Goal: Understand process/instructions: Learn how to perform a task or action

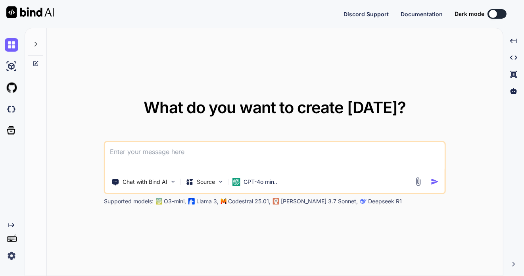
click at [12, 257] on img at bounding box center [11, 255] width 13 height 13
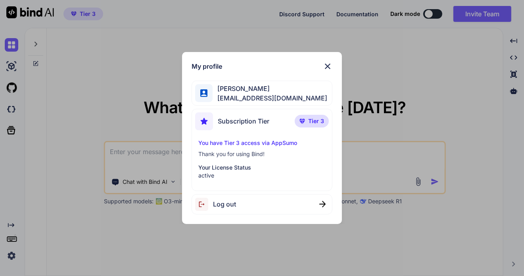
type textarea "x"
click at [329, 67] on img at bounding box center [328, 67] width 10 height 10
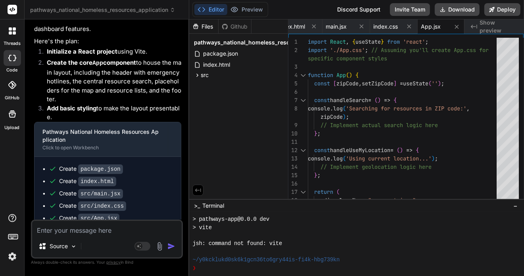
scroll to position [1315, 0]
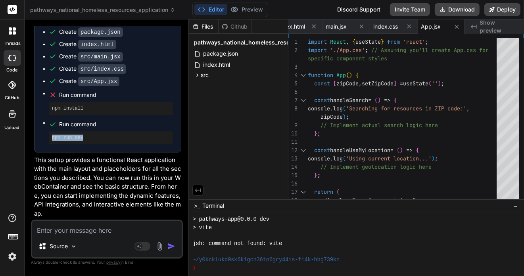
drag, startPoint x: 89, startPoint y: 141, endPoint x: 51, endPoint y: 141, distance: 37.7
click at [48, 144] on ul "Create package.json Create index.html Create src/main.jsx Create src/index.css …" at bounding box center [107, 86] width 131 height 116
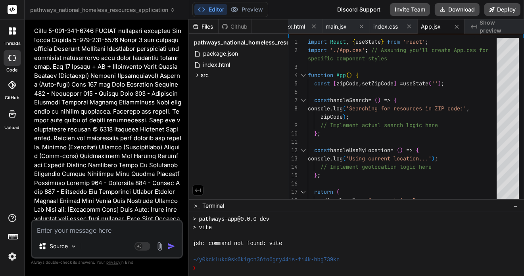
scroll to position [6, 0]
